Goal: Task Accomplishment & Management: Use online tool/utility

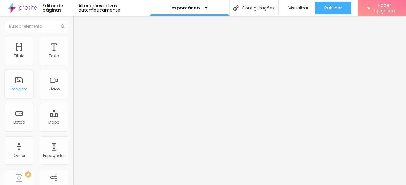
click at [22, 88] on div "Imagem" at bounding box center [18, 89] width 17 height 4
click at [22, 78] on div "Imagem" at bounding box center [19, 84] width 29 height 29
click at [79, 44] on span "Avançado" at bounding box center [89, 40] width 21 height 5
click at [73, 36] on img at bounding box center [76, 33] width 6 height 6
click at [73, 54] on span "Trocar imagem" at bounding box center [90, 51] width 35 height 5
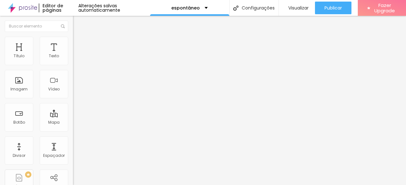
click at [73, 140] on div "Trocar imagem Descrição da imagem (Alt) Alinhamento Proporção Original Cinema 1…" at bounding box center [109, 96] width 73 height 95
click at [73, 99] on span "Original" at bounding box center [80, 96] width 15 height 5
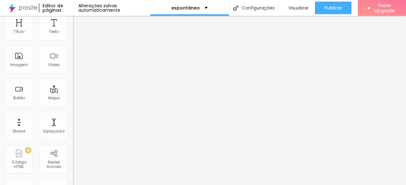
scroll to position [25, 0]
click at [73, 78] on div "Cinema 16:9" at bounding box center [109, 76] width 73 height 4
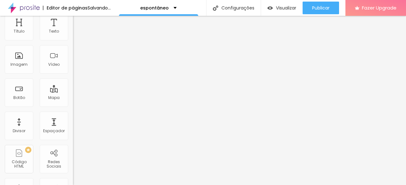
click at [73, 61] on img at bounding box center [75, 58] width 4 height 4
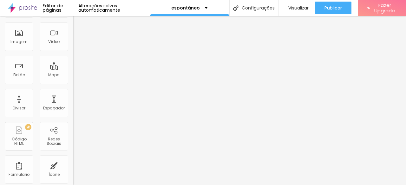
scroll to position [0, 0]
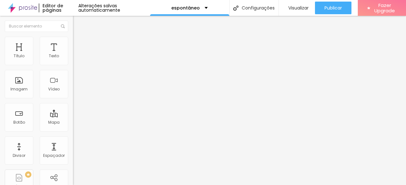
click at [79, 44] on span "Estilo" at bounding box center [84, 40] width 10 height 5
click at [73, 37] on li "Conteúdo" at bounding box center [109, 33] width 73 height 6
click at [73, 99] on span "16:9 Cinema" at bounding box center [85, 96] width 24 height 5
click at [73, 117] on span "Original" at bounding box center [80, 113] width 15 height 5
click at [73, 40] on img at bounding box center [76, 40] width 6 height 6
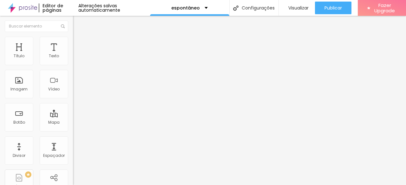
type input "45"
type input "50"
type input "55"
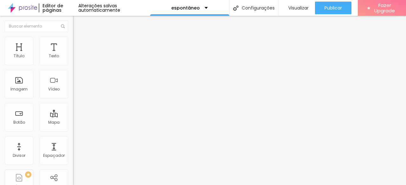
type input "55"
type input "60"
type input "65"
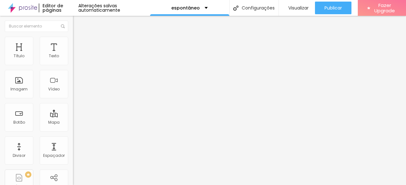
type input "70"
type input "75"
type input "80"
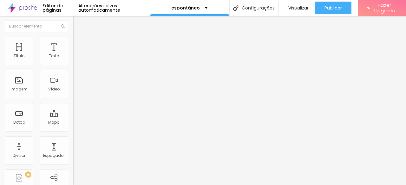
type input "80"
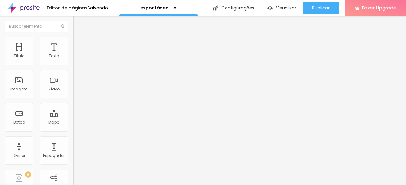
type input "85"
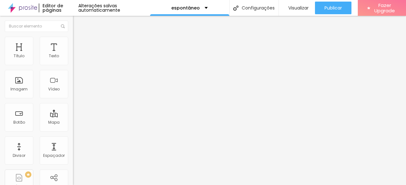
drag, startPoint x: 26, startPoint y: 68, endPoint x: 57, endPoint y: 74, distance: 31.9
type input "85"
click at [73, 65] on input "range" at bounding box center [93, 62] width 41 height 5
click at [73, 54] on span "Trocar imagem" at bounding box center [90, 51] width 35 height 5
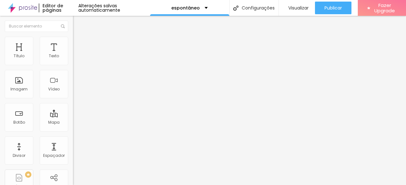
click at [73, 42] on li "Estilo" at bounding box center [109, 40] width 73 height 6
type input "50"
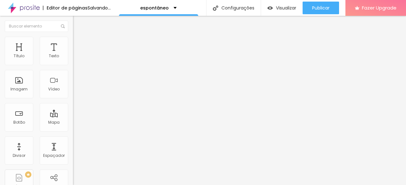
type input "60"
type input "65"
type input "70"
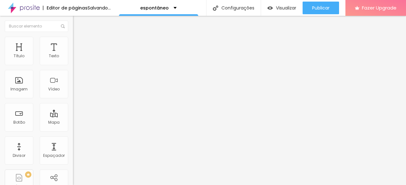
type input "70"
type input "75"
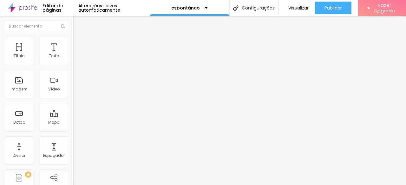
type input "80"
type input "85"
type input "90"
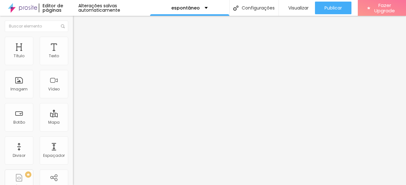
type input "90"
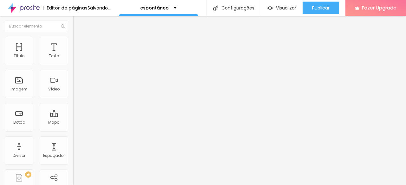
type input "95"
type input "100"
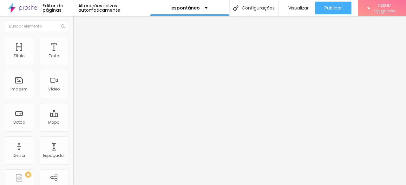
drag, startPoint x: 28, startPoint y: 69, endPoint x: 67, endPoint y: 70, distance: 39.0
type input "100"
click at [73, 65] on input "range" at bounding box center [93, 62] width 41 height 5
click at [73, 42] on li "Estilo" at bounding box center [109, 40] width 73 height 6
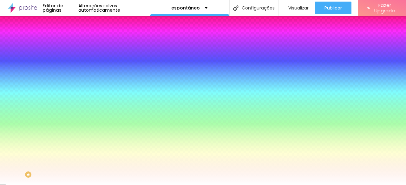
click at [73, 17] on button "Editar Coluna" at bounding box center [109, 23] width 73 height 15
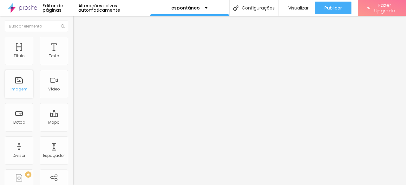
click at [25, 79] on div "Imagem" at bounding box center [19, 84] width 29 height 29
